Goal: Browse casually: Explore the website without a specific task or goal

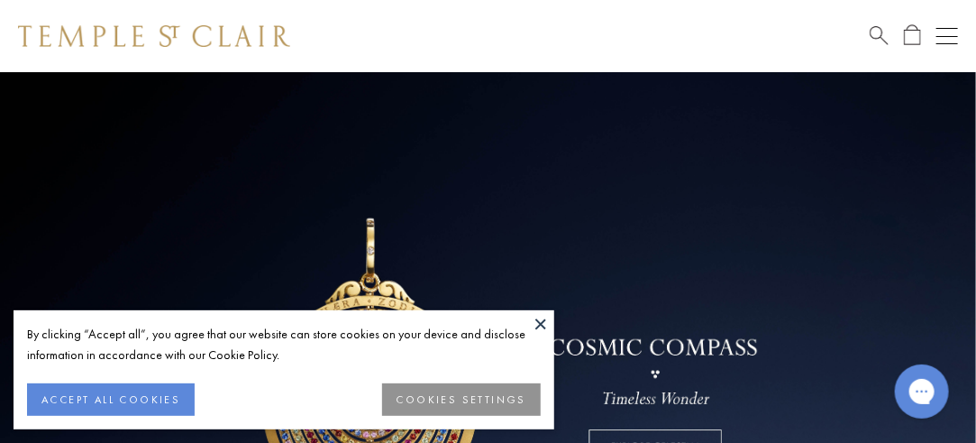
click at [543, 320] on button at bounding box center [540, 323] width 27 height 27
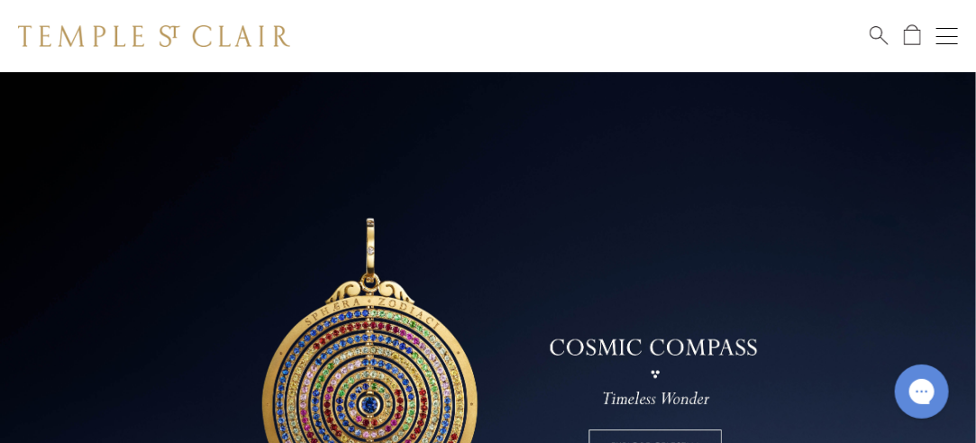
scroll to position [90, 0]
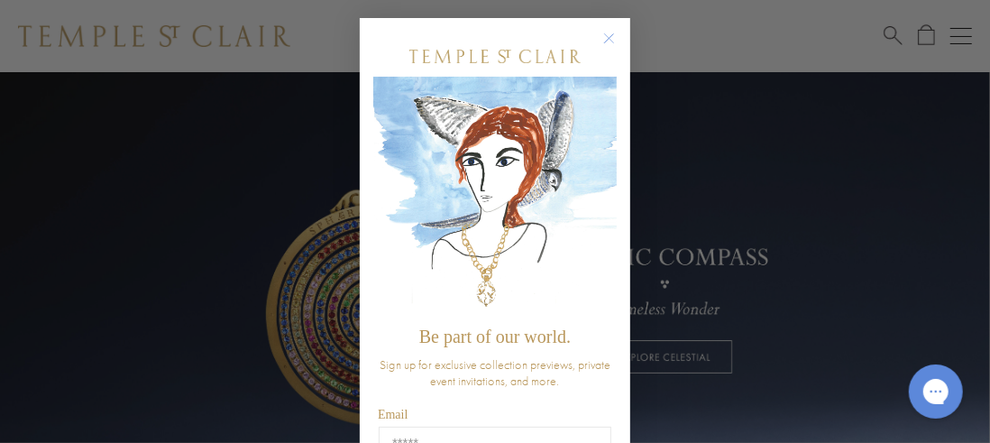
click at [600, 41] on circle "Close dialog" at bounding box center [610, 39] width 22 height 22
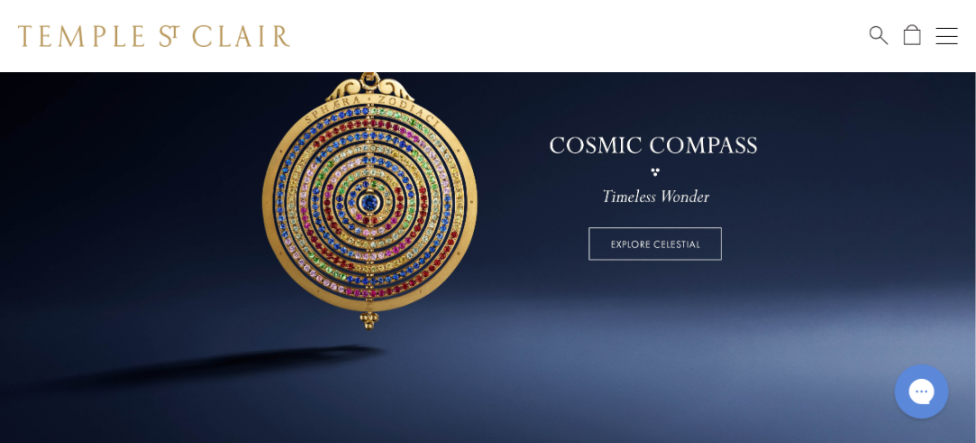
scroll to position [180, 0]
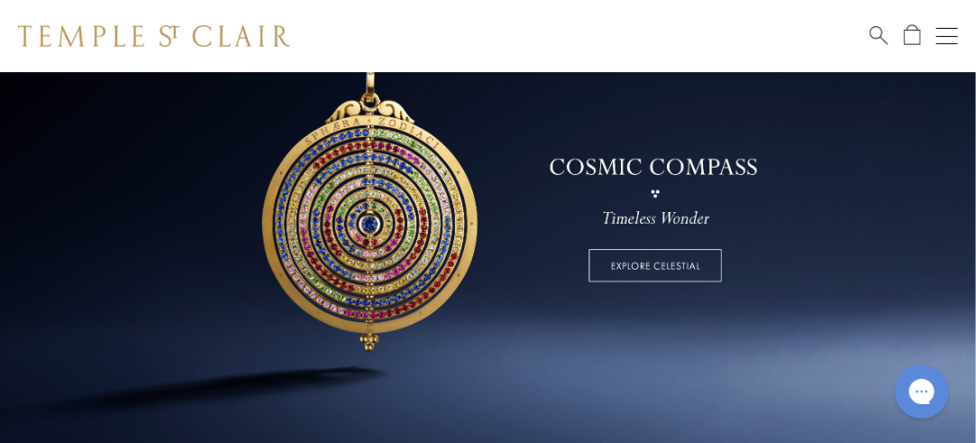
click at [672, 262] on link at bounding box center [488, 185] width 976 height 586
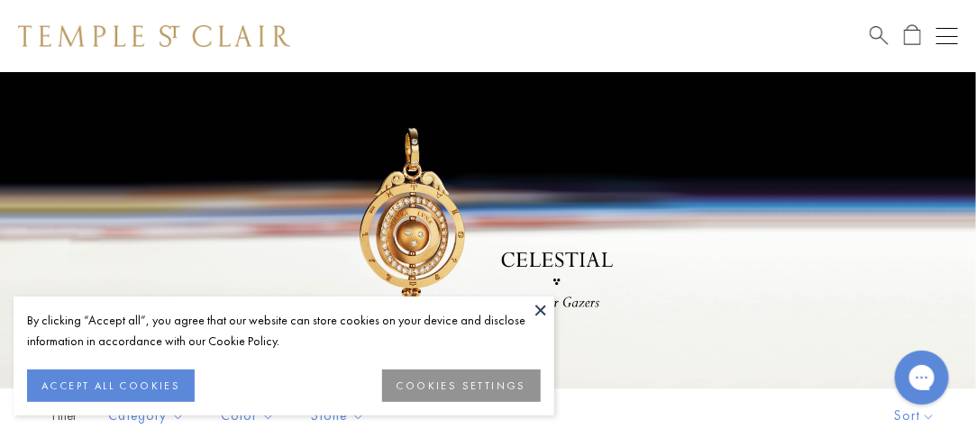
click at [539, 306] on button at bounding box center [540, 310] width 27 height 27
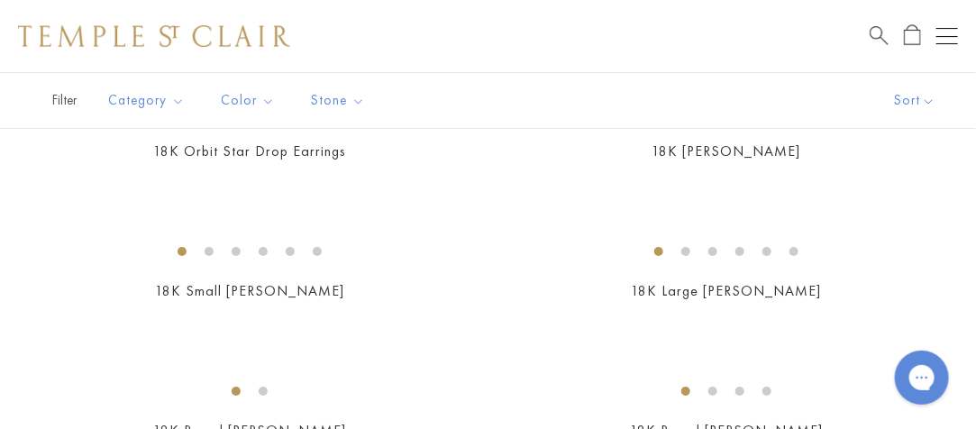
scroll to position [2164, 0]
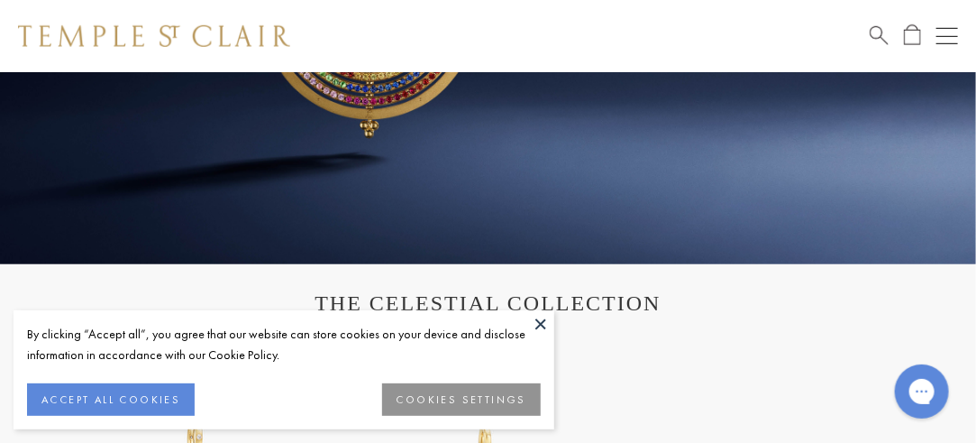
scroll to position [451, 0]
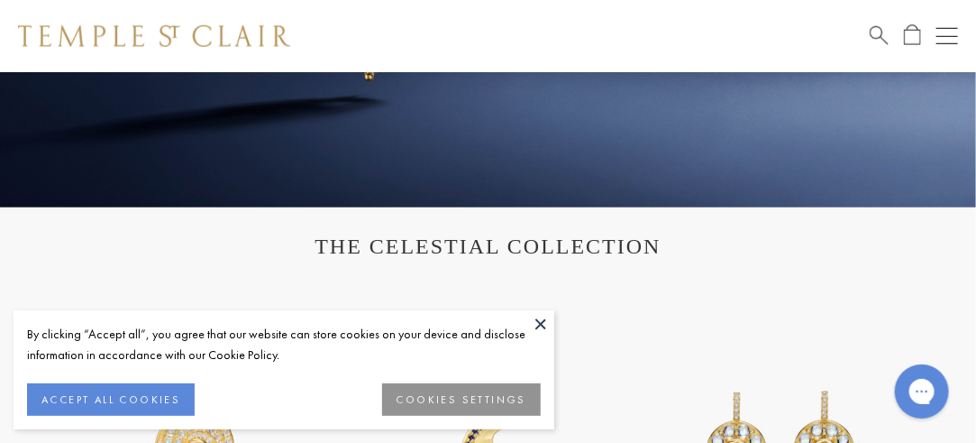
click at [541, 322] on button at bounding box center [540, 323] width 27 height 27
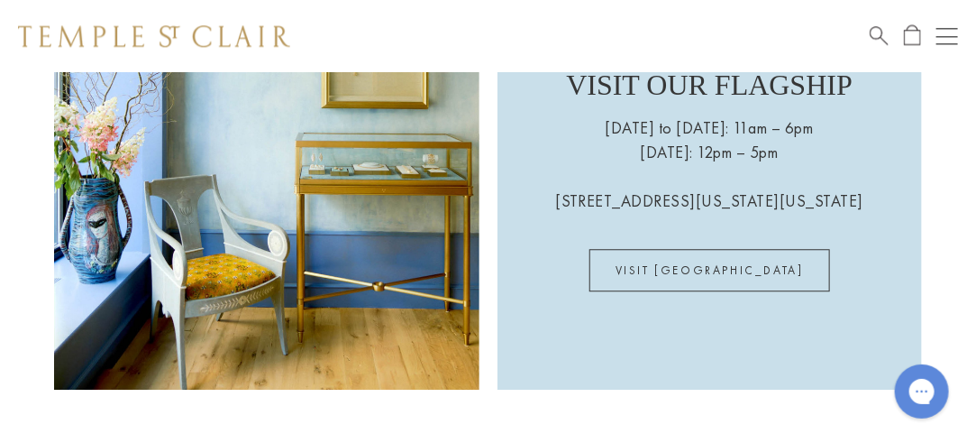
scroll to position [3728, 0]
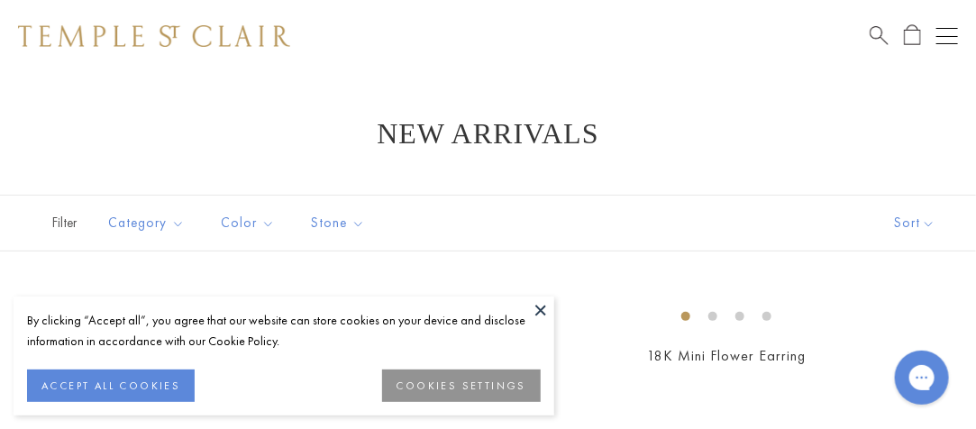
click at [537, 310] on button at bounding box center [540, 310] width 27 height 27
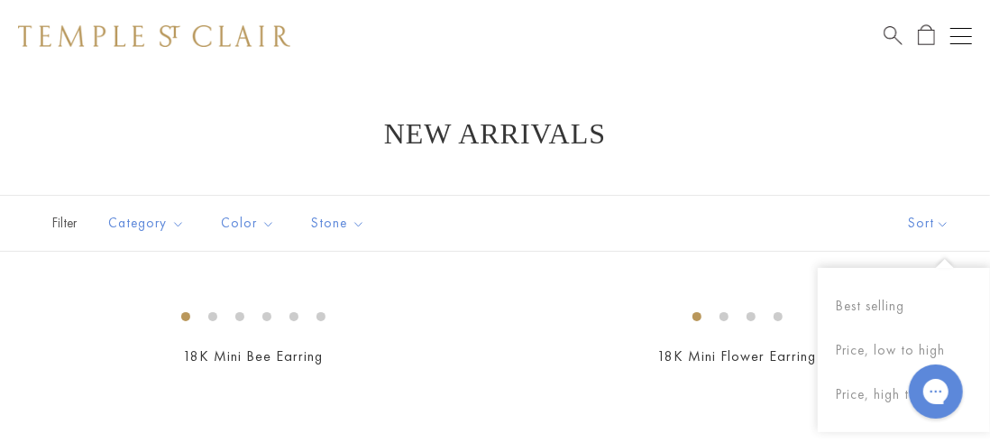
click at [261, 127] on h1 "New Arrivals" at bounding box center [495, 133] width 900 height 32
click at [865, 303] on button "Best selling" at bounding box center [904, 306] width 172 height 44
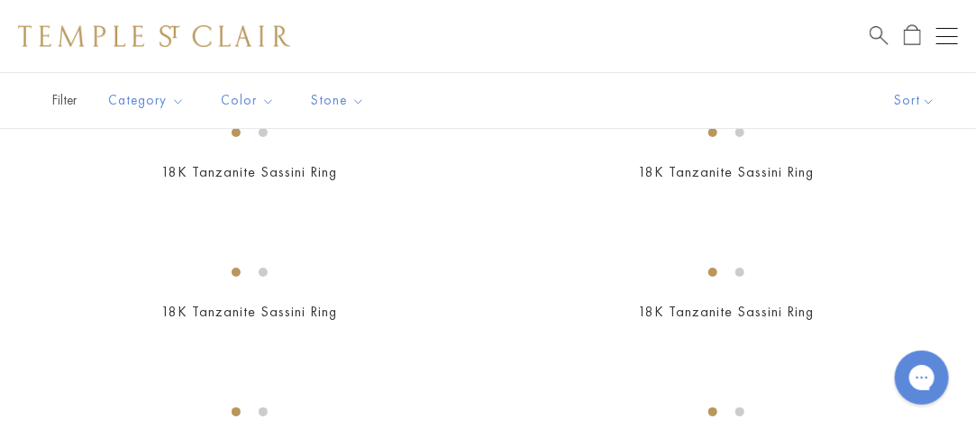
scroll to position [2074, 0]
